Goal: Task Accomplishment & Management: Use online tool/utility

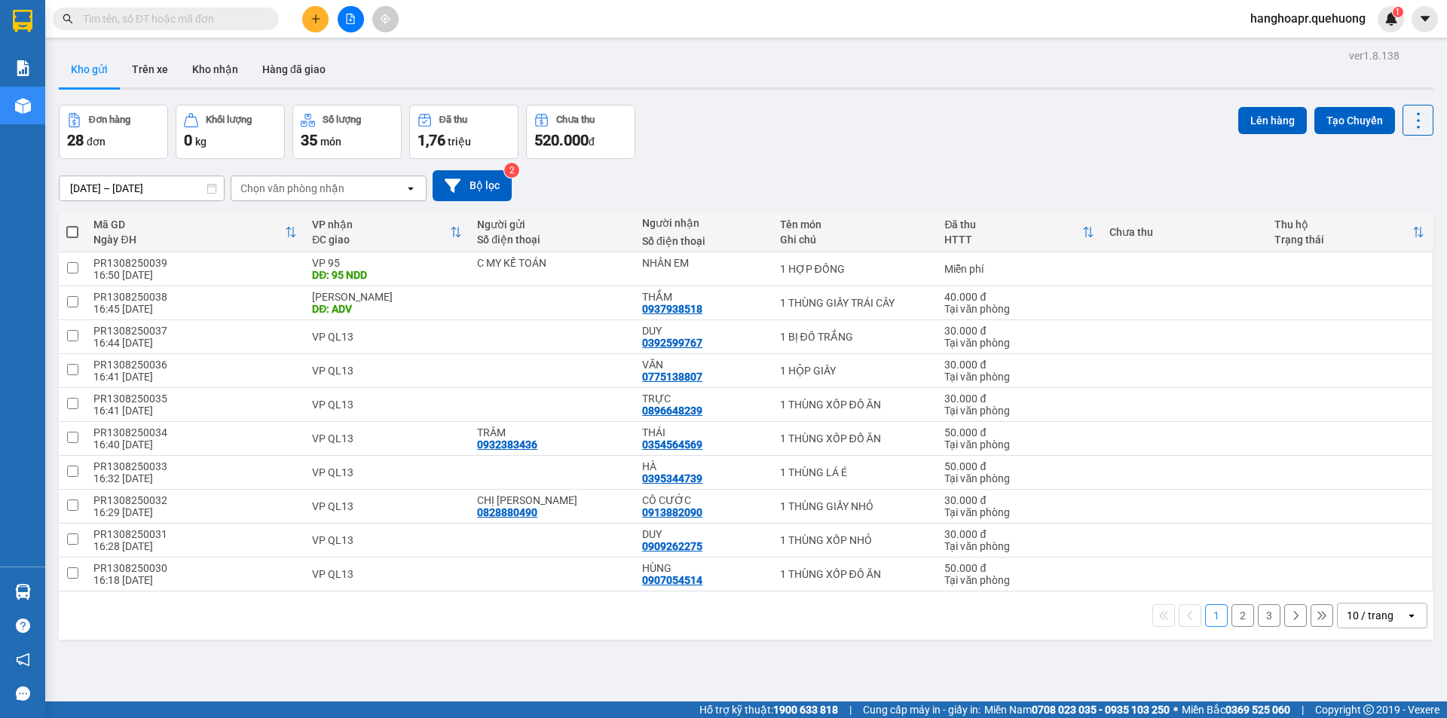
click at [246, 16] on input "text" at bounding box center [172, 19] width 178 height 17
click at [247, 24] on input "text" at bounding box center [172, 19] width 178 height 17
click at [1339, 270] on icon at bounding box center [1344, 269] width 11 height 11
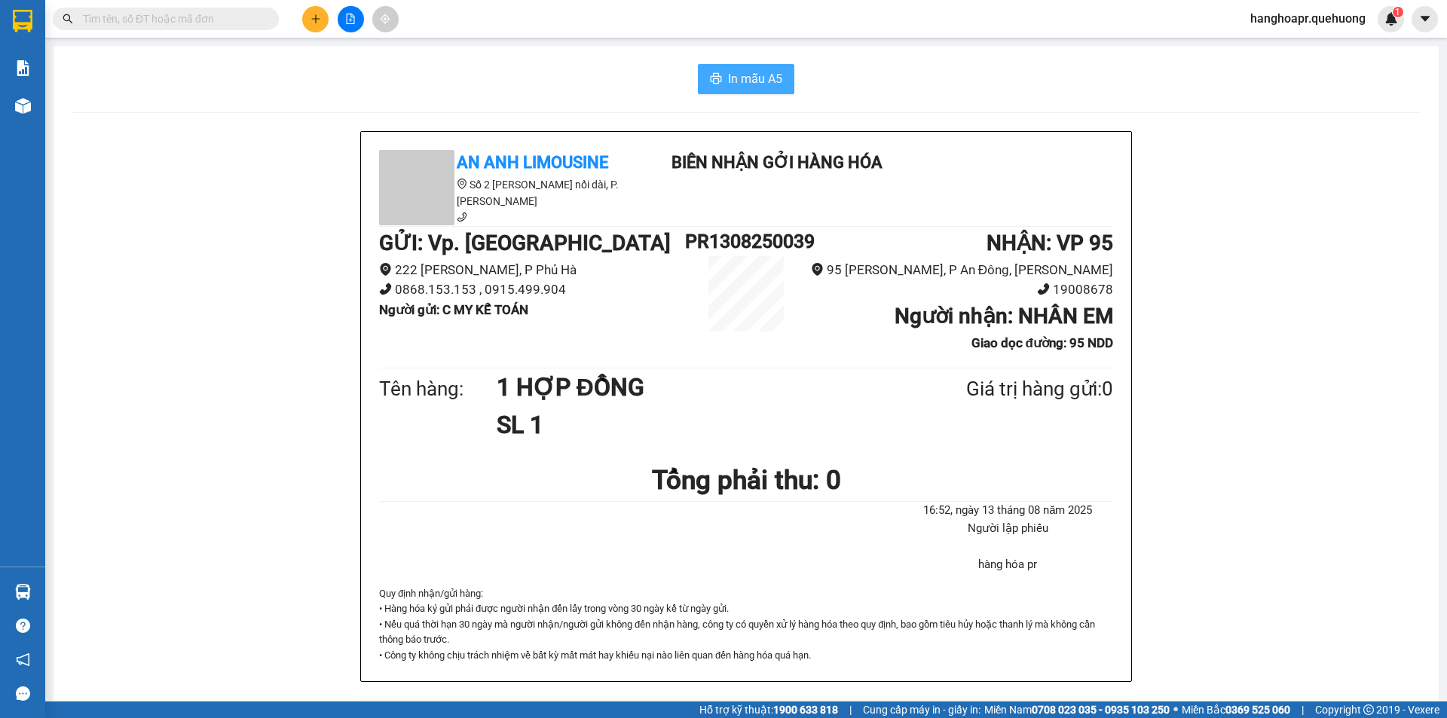
click at [737, 82] on span "In mẫu A5" at bounding box center [755, 78] width 54 height 19
click at [610, 304] on li "Người gửi : C MY KẾ TOÁN" at bounding box center [532, 310] width 306 height 20
click at [728, 81] on span "In mẫu A5" at bounding box center [755, 78] width 54 height 19
click at [178, 16] on input "text" at bounding box center [172, 19] width 178 height 17
